Goal: Find specific page/section: Find specific page/section

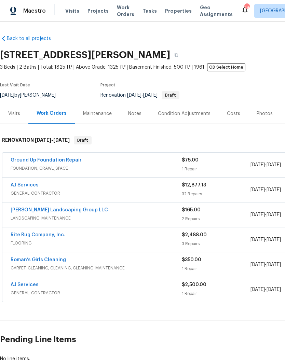
click at [140, 2] on div "Maestro Visits Projects Work Orders Tasks Properties Geo Assignments 19 Nashvil…" at bounding box center [142, 11] width 285 height 22
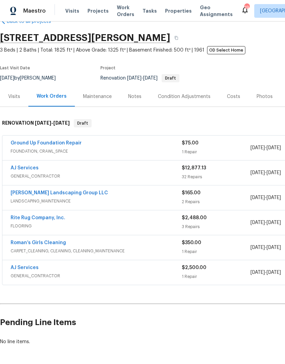
scroll to position [17, 0]
click at [190, 97] on div "Condition Adjustments" at bounding box center [184, 97] width 53 height 7
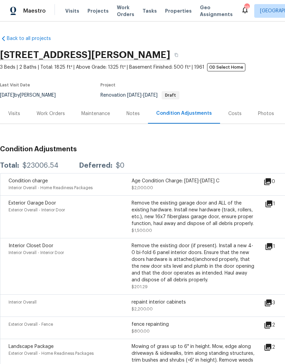
click at [237, 117] on div "Costs" at bounding box center [234, 113] width 13 height 7
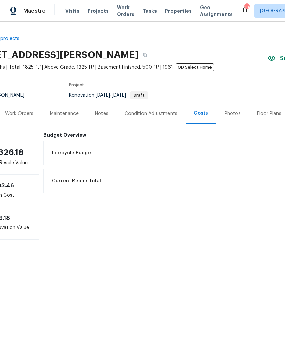
scroll to position [0, 2]
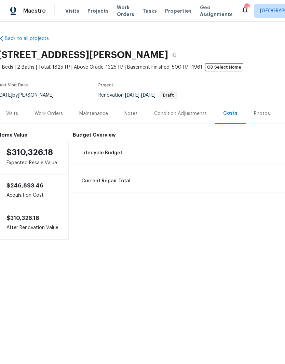
click at [181, 115] on div "Condition Adjustments" at bounding box center [180, 113] width 53 height 7
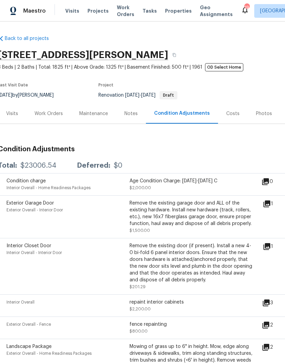
click at [236, 113] on div "Costs" at bounding box center [233, 114] width 30 height 20
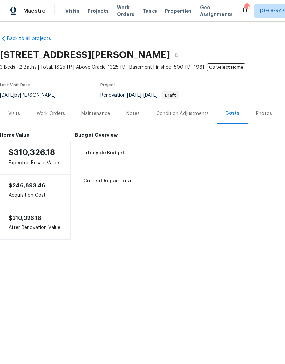
click at [55, 117] on div "Work Orders" at bounding box center [51, 113] width 28 height 7
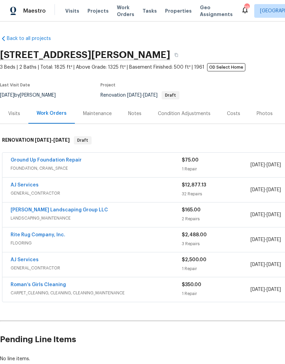
click at [105, 114] on div "Maintenance" at bounding box center [97, 113] width 29 height 7
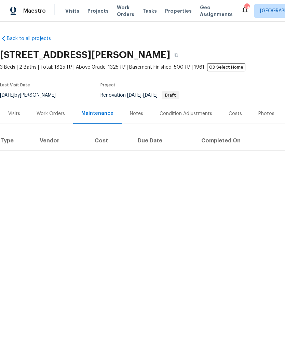
click at [136, 114] on div "Notes" at bounding box center [136, 113] width 13 height 7
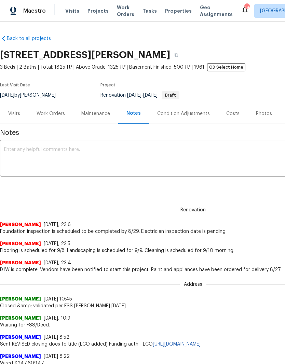
click at [187, 115] on div "Condition Adjustments" at bounding box center [183, 113] width 53 height 7
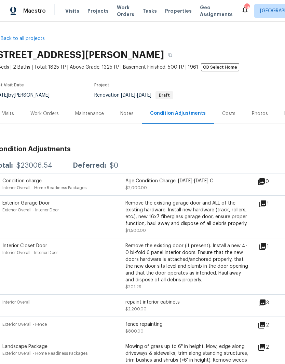
scroll to position [0, 6]
click at [229, 110] on div "Costs" at bounding box center [228, 113] width 13 height 7
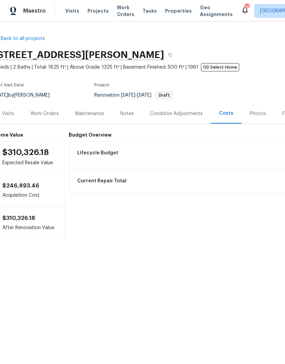
click at [257, 113] on div "Photos" at bounding box center [258, 113] width 16 height 7
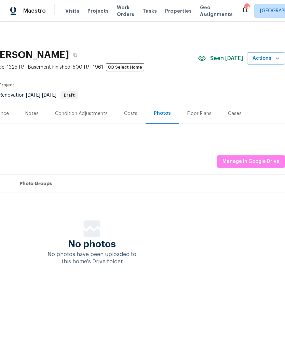
scroll to position [0, 101]
click at [203, 117] on div "Floor Plans" at bounding box center [199, 113] width 24 height 7
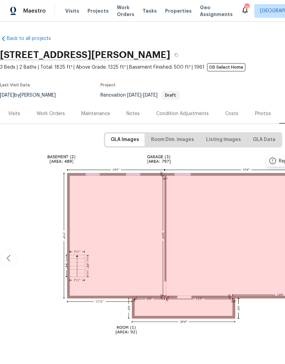
click at [56, 114] on div "Work Orders" at bounding box center [51, 113] width 28 height 7
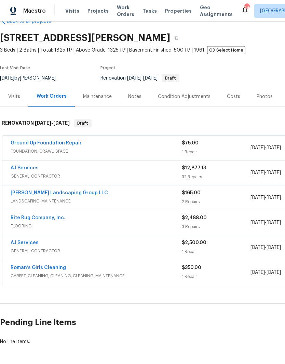
scroll to position [17, 0]
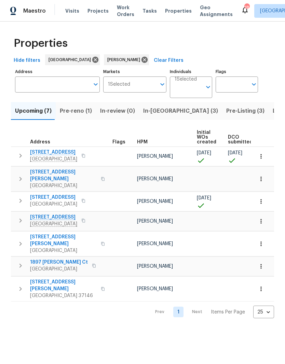
click at [59, 173] on span "[STREET_ADDRESS][PERSON_NAME]" at bounding box center [63, 176] width 67 height 14
click at [263, 178] on icon "button" at bounding box center [261, 179] width 7 height 7
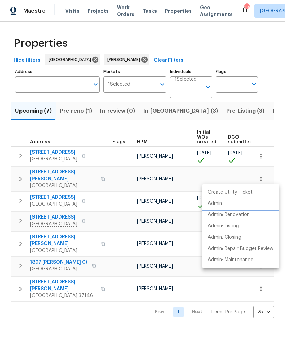
click at [220, 204] on p "Admin" at bounding box center [215, 203] width 14 height 7
click at [273, 129] on div at bounding box center [142, 182] width 285 height 364
